Goal: Subscribe to service/newsletter

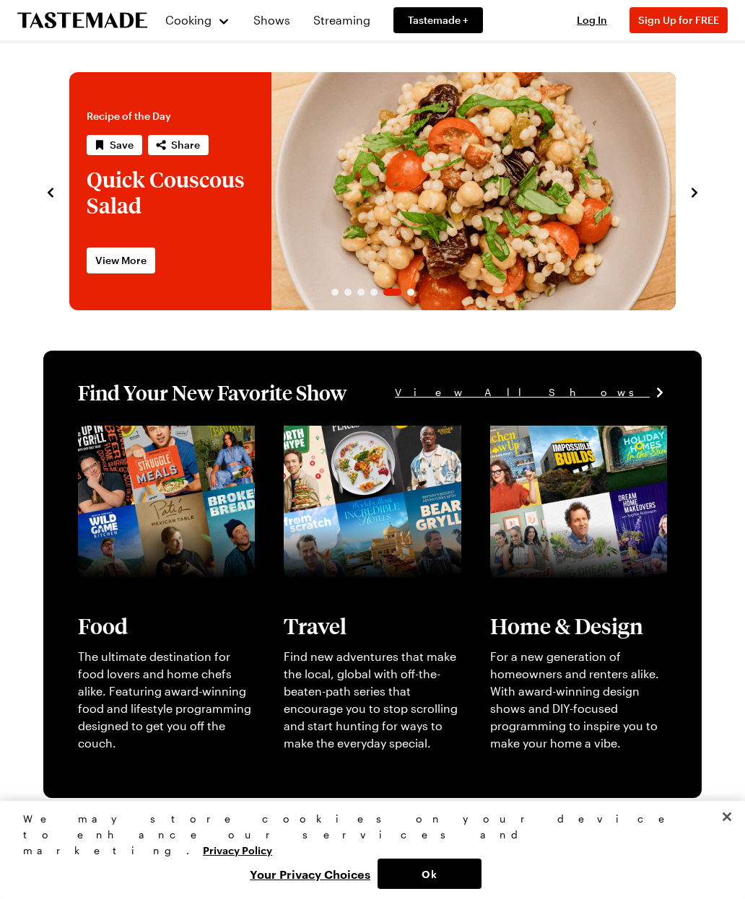
click at [457, 25] on span "Tastemade +" at bounding box center [438, 20] width 61 height 14
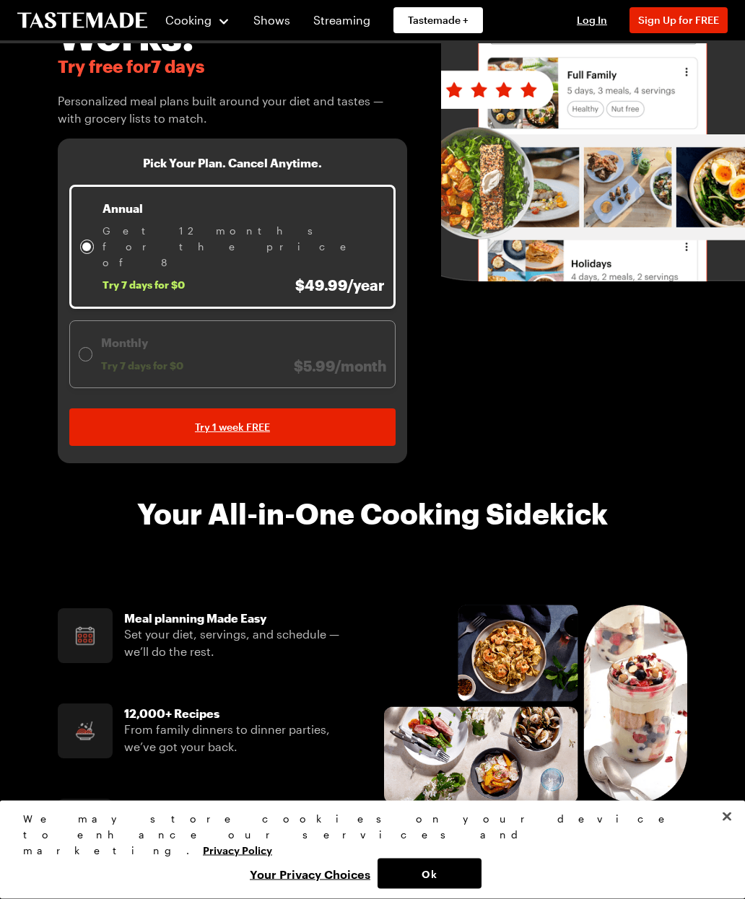
scroll to position [198, 0]
click at [122, 409] on link "Try 1 week FREE" at bounding box center [232, 428] width 326 height 38
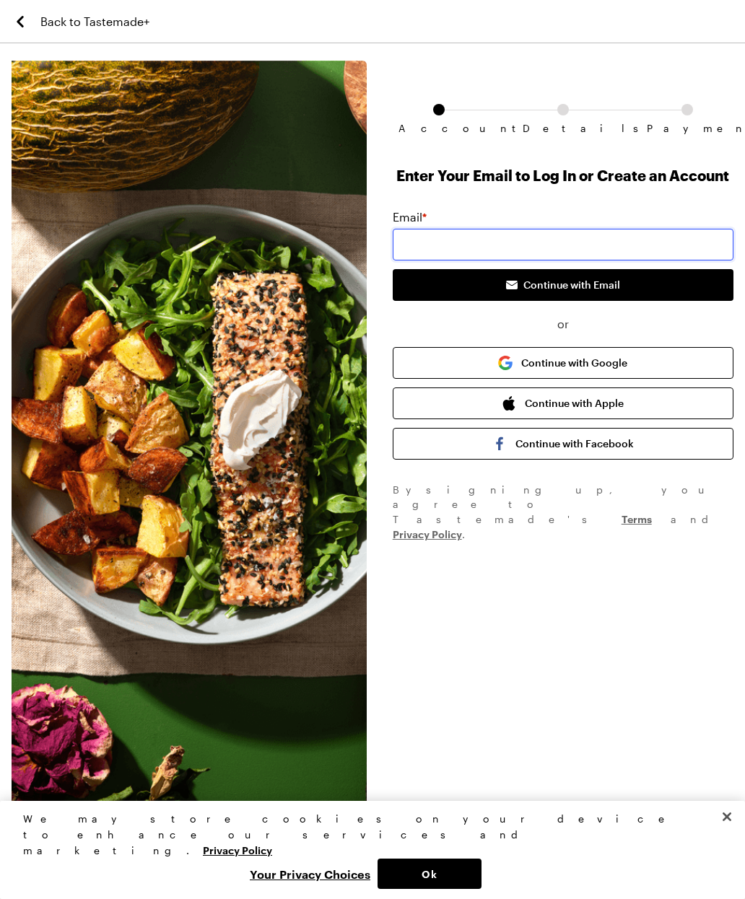
click at [490, 239] on input "email" at bounding box center [563, 245] width 341 height 32
type input "[EMAIL_ADDRESS][DOMAIN_NAME]"
click at [639, 284] on button "Continue with Email" at bounding box center [563, 285] width 341 height 32
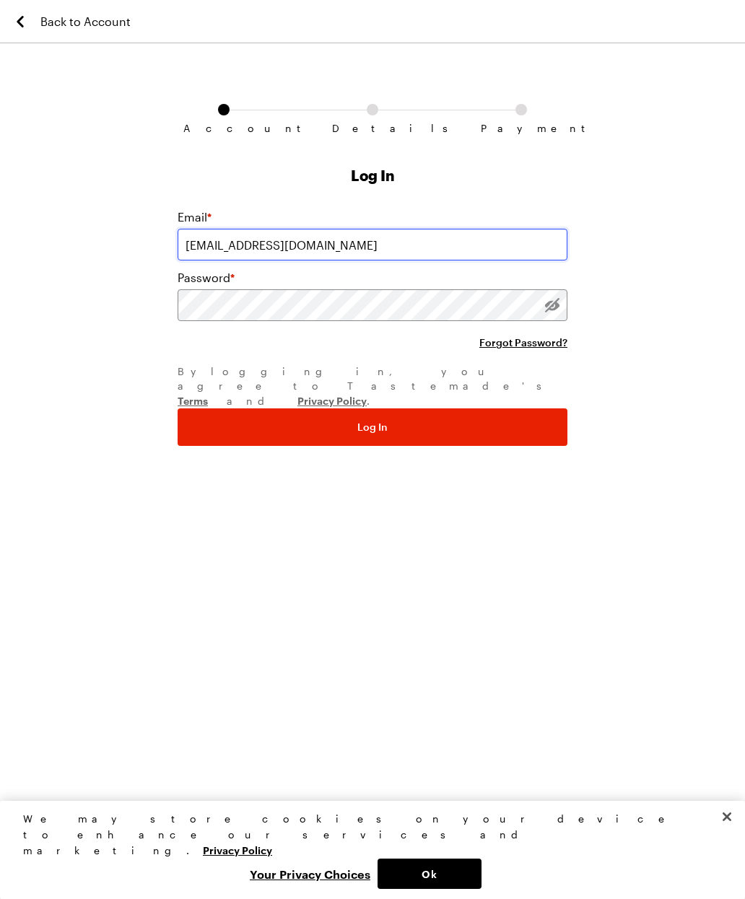
click at [358, 243] on input "[EMAIL_ADDRESS][DOMAIN_NAME]" at bounding box center [373, 245] width 390 height 32
type input "[EMAIL_ADDRESS][DOMAIN_NAME]"
click at [450, 409] on button "Log In" at bounding box center [373, 428] width 390 height 38
click at [522, 409] on button "Log In" at bounding box center [373, 428] width 390 height 38
click at [27, 21] on icon "Back to Account" at bounding box center [20, 21] width 17 height 17
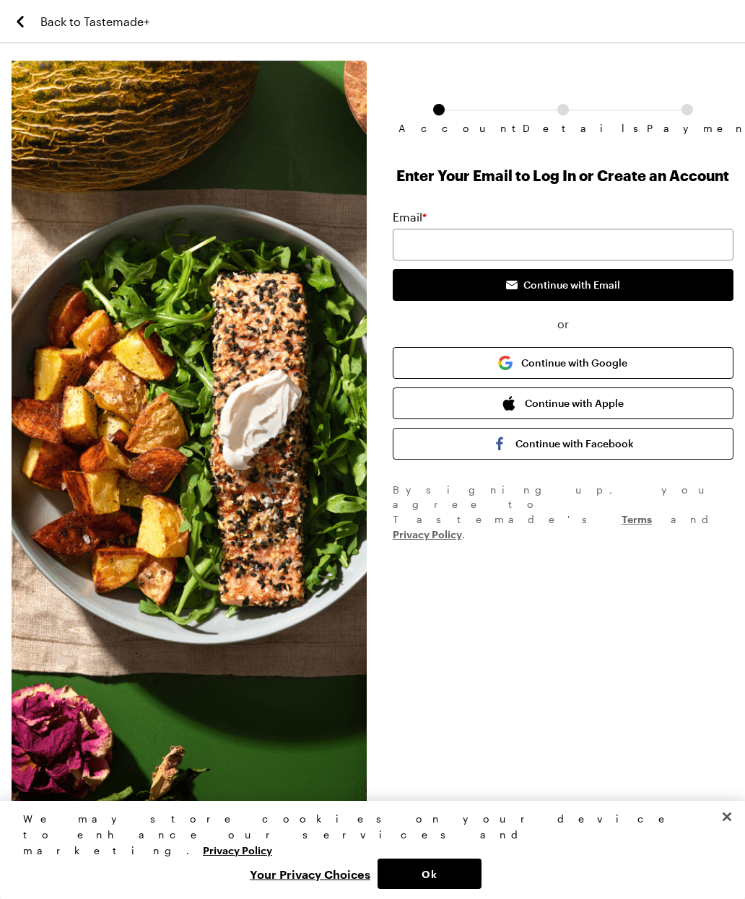
click at [1, 4] on div "Back to Tastemade+" at bounding box center [372, 21] width 745 height 43
click at [28, 24] on icon "Back to Tastemade+" at bounding box center [20, 21] width 17 height 17
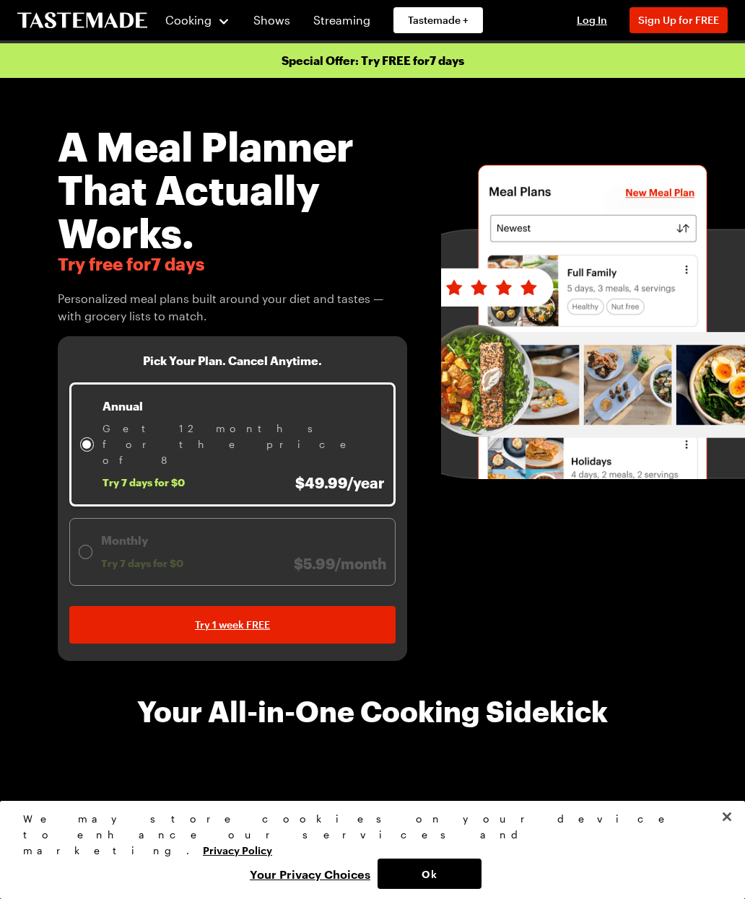
click at [28, 22] on icon "To Tastemade Home Page" at bounding box center [82, 20] width 130 height 17
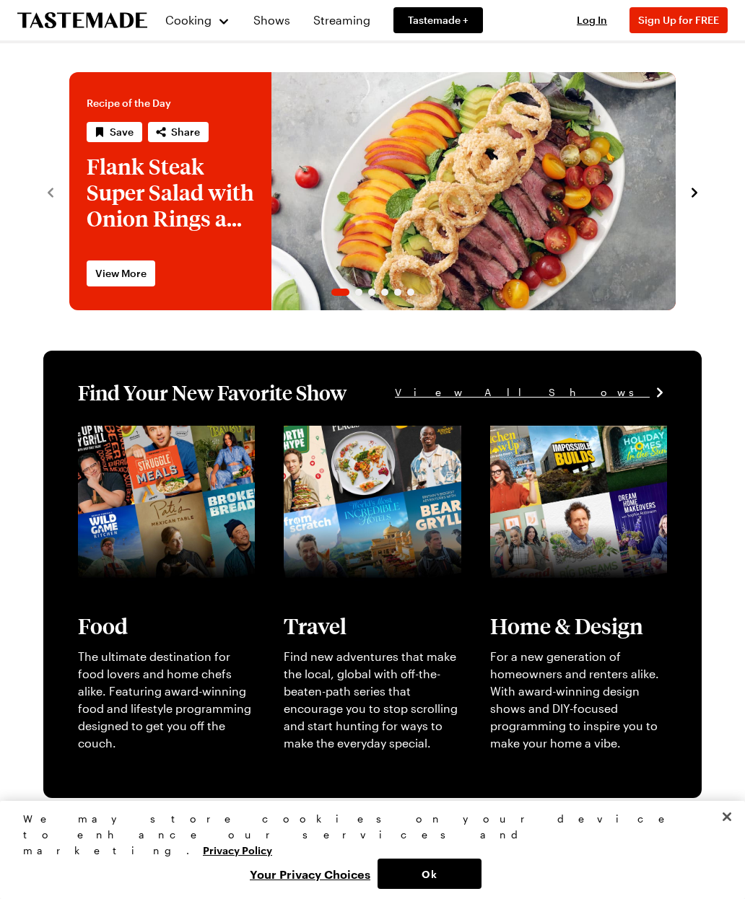
click at [702, 19] on span "Sign Up for FREE" at bounding box center [678, 20] width 81 height 12
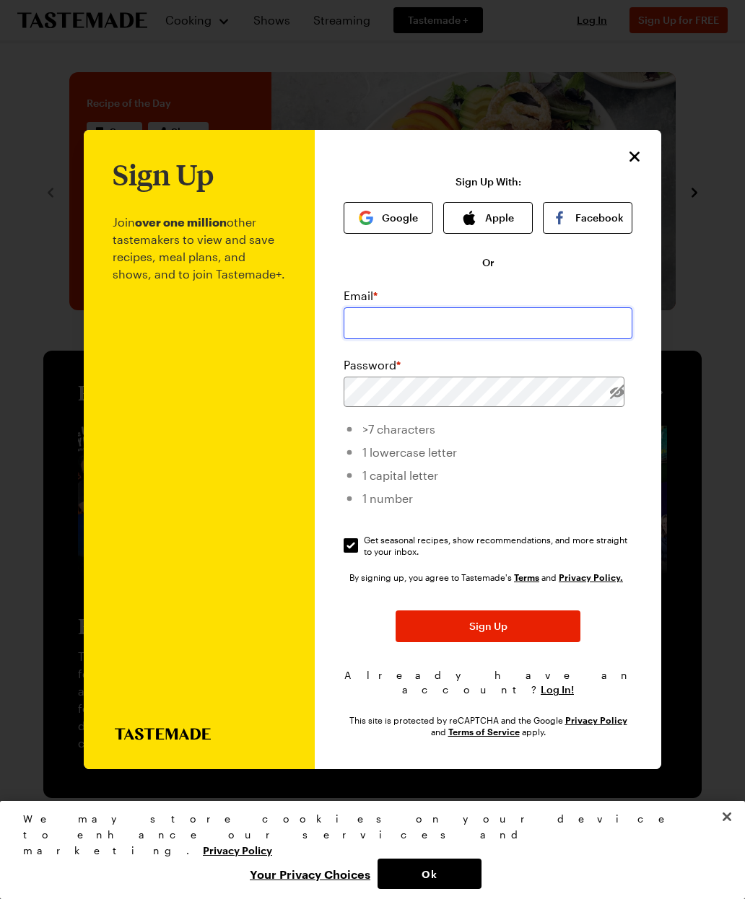
click at [506, 310] on input "email" at bounding box center [488, 324] width 289 height 32
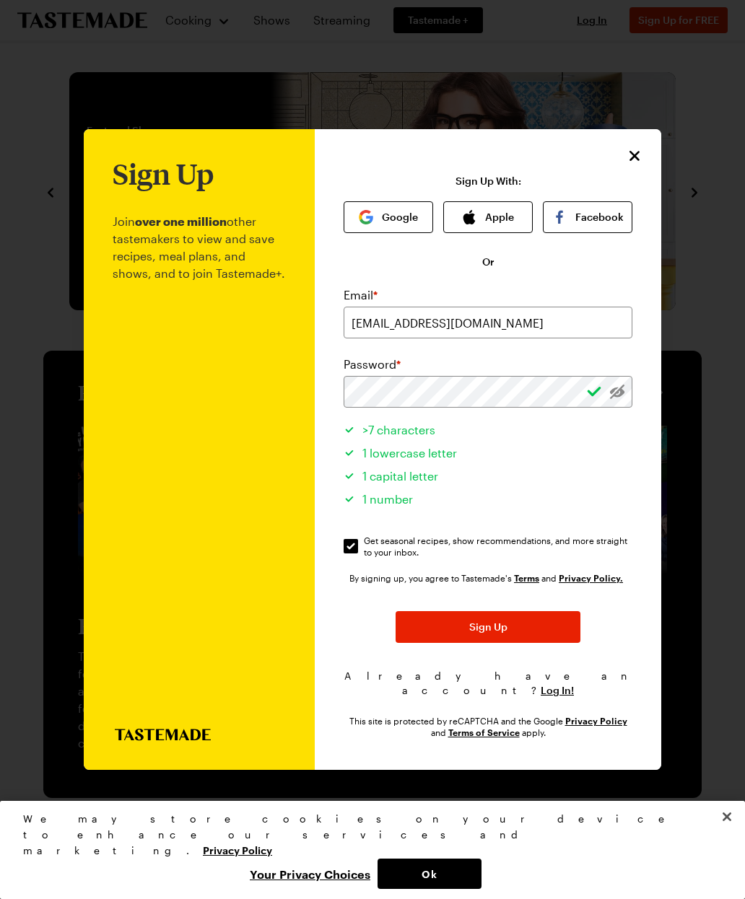
click at [547, 611] on button "Sign Up" at bounding box center [488, 627] width 185 height 32
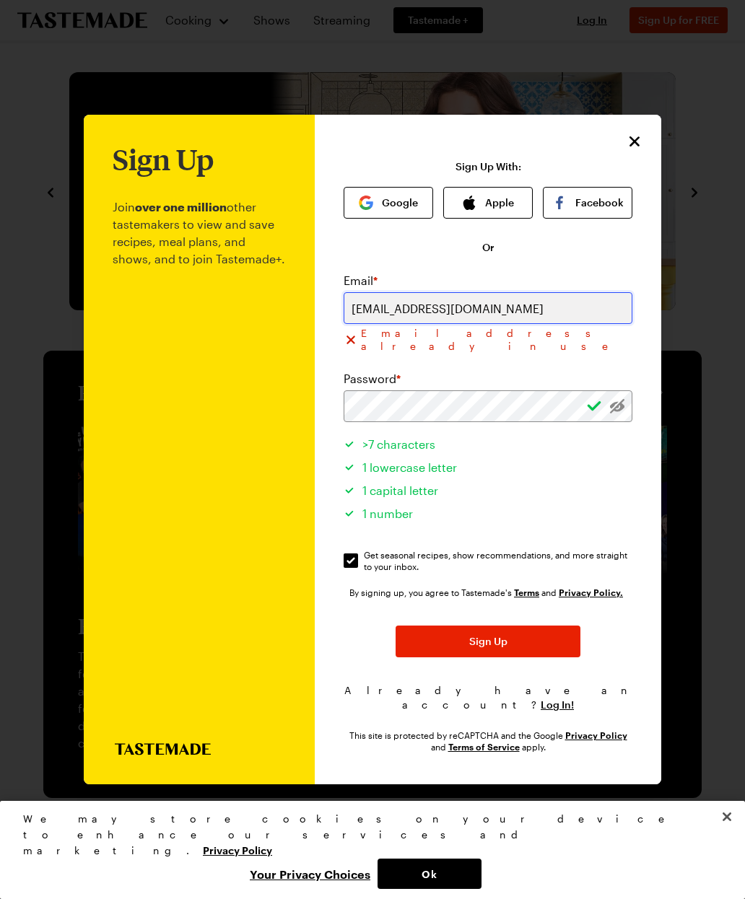
click at [521, 301] on input "[EMAIL_ADDRESS][DOMAIN_NAME]" at bounding box center [488, 308] width 289 height 32
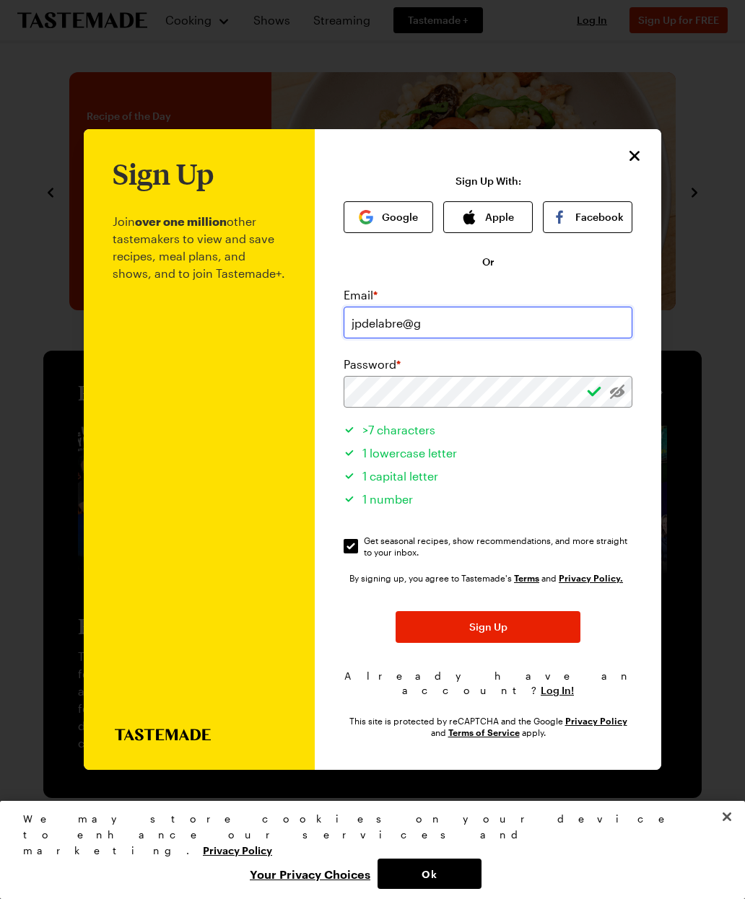
type input "jpdelabre@"
